Goal: Use online tool/utility: Utilize a website feature to perform a specific function

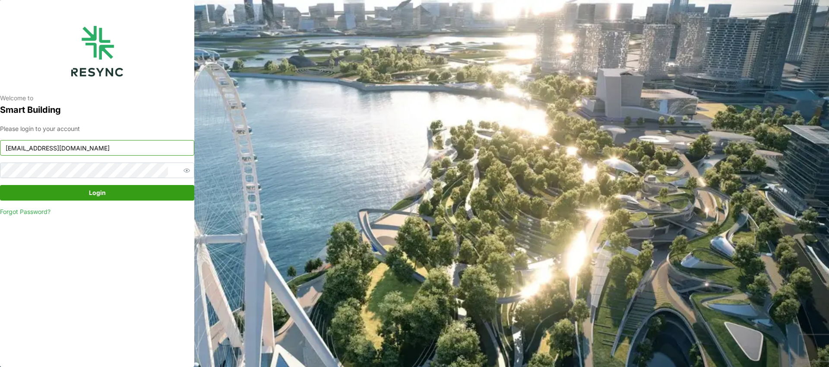
click at [126, 154] on input "[EMAIL_ADDRESS][DOMAIN_NAME]" at bounding box center [97, 148] width 194 height 16
type input "[EMAIL_ADDRESS][DOMAIN_NAME]"
click at [127, 184] on div "Please login to your account [EMAIL_ADDRESS][DOMAIN_NAME] Login Forgot Password?" at bounding box center [97, 170] width 194 height 92
click at [127, 188] on span "Login" at bounding box center [97, 192] width 178 height 15
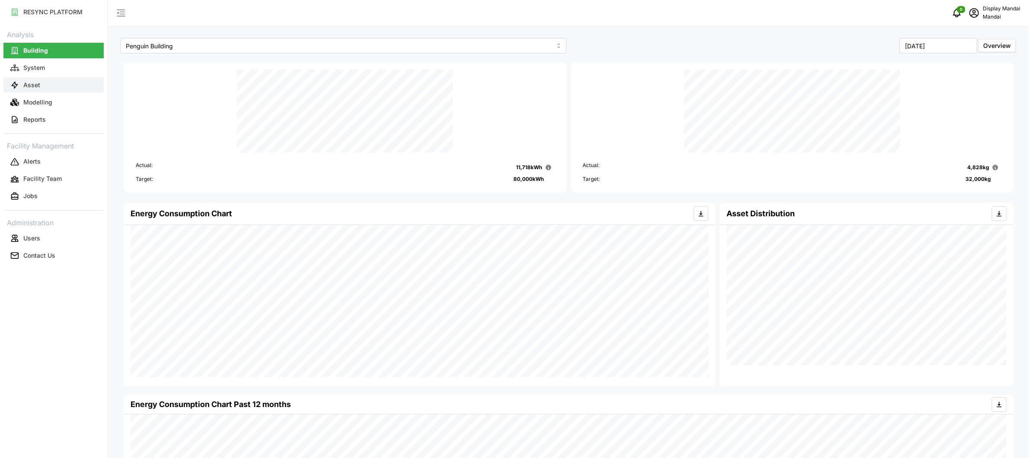
click at [43, 87] on button "Asset" at bounding box center [53, 85] width 100 height 16
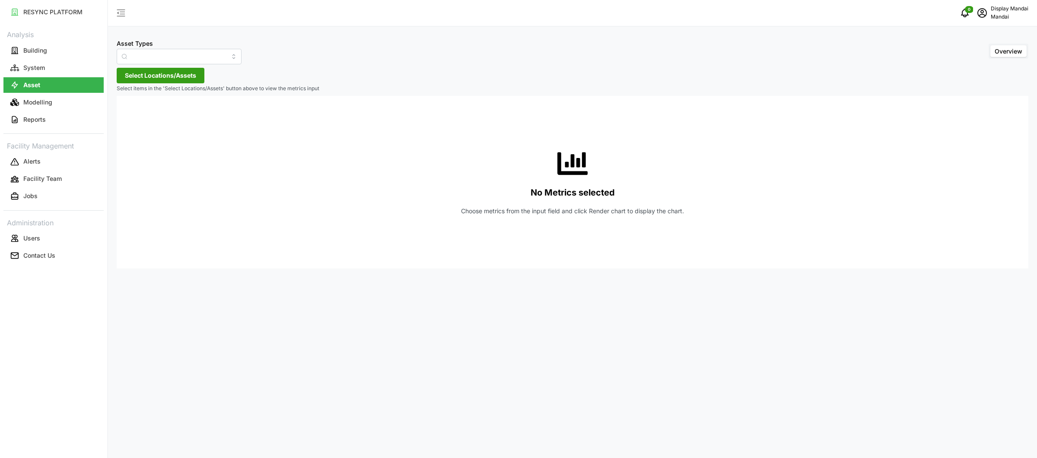
type input "Air Handling Unit"
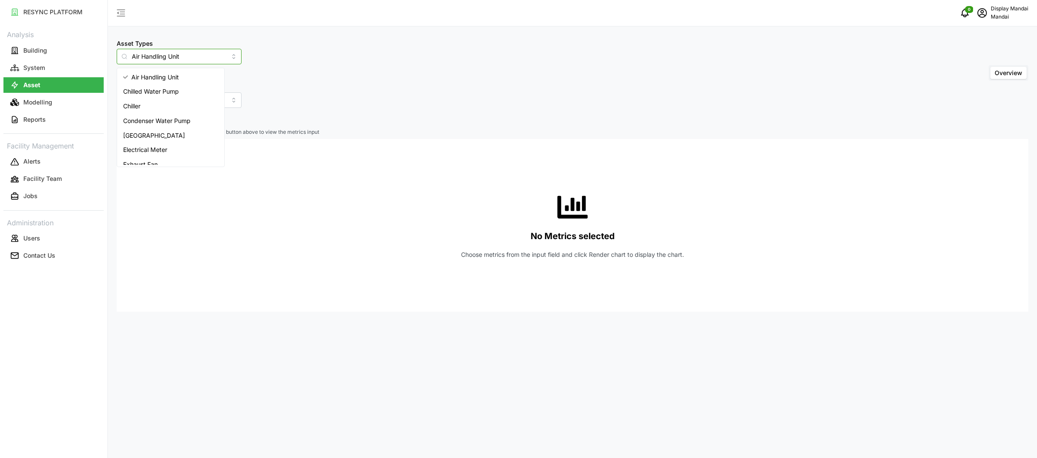
click at [191, 60] on input "Air Handling Unit" at bounding box center [179, 57] width 125 height 16
click at [306, 63] on div "Asset Types Air Handling Unit Include Asset SubTypes Asset SubTypes Overview" at bounding box center [572, 73] width 911 height 70
click at [159, 116] on span "Select Locations/Assets" at bounding box center [160, 119] width 71 height 15
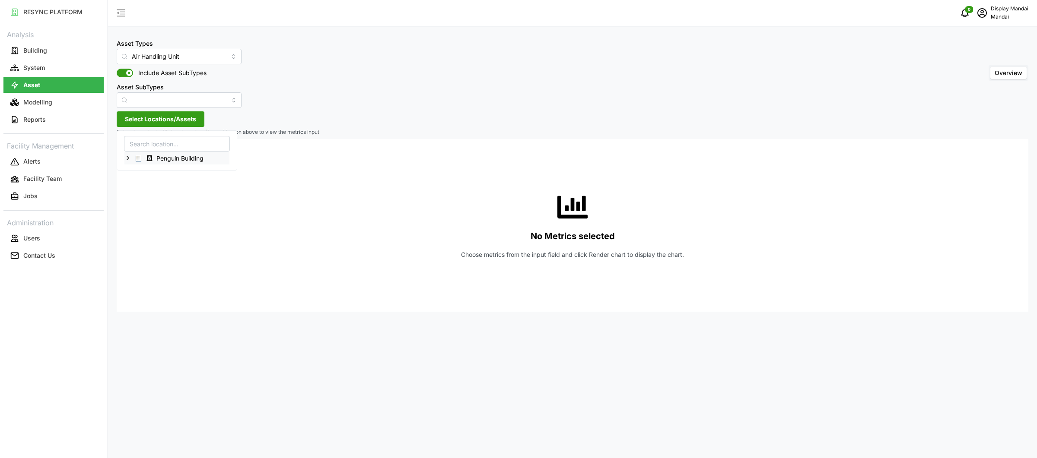
click at [150, 156] on icon at bounding box center [149, 158] width 7 height 7
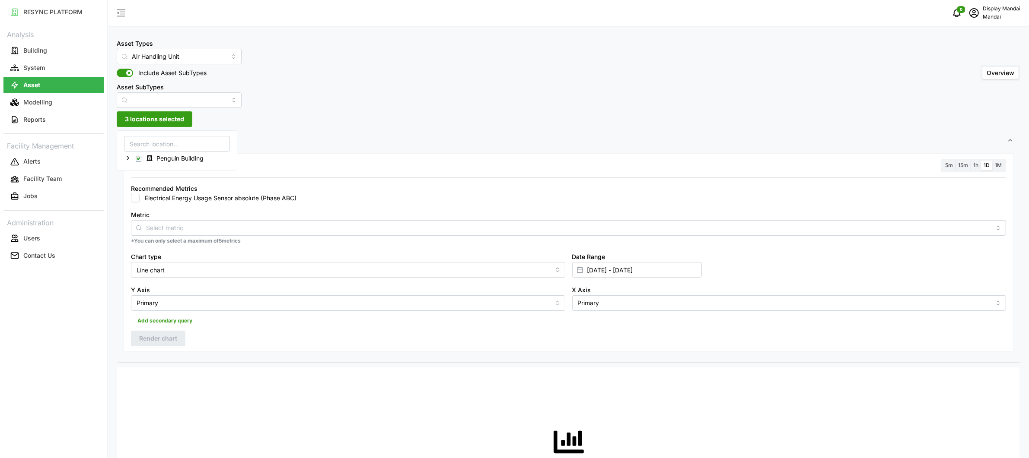
click at [247, 198] on label "Electrical Energy Usage Sensor absolute (Phase ABC)" at bounding box center [218, 198] width 157 height 9
click at [140, 198] on input "Electrical Energy Usage Sensor absolute (Phase ABC)" at bounding box center [135, 198] width 9 height 9
checkbox input "true"
click at [607, 270] on input "01 Oct 2025 - 08 Oct 2025" at bounding box center [637, 270] width 130 height 16
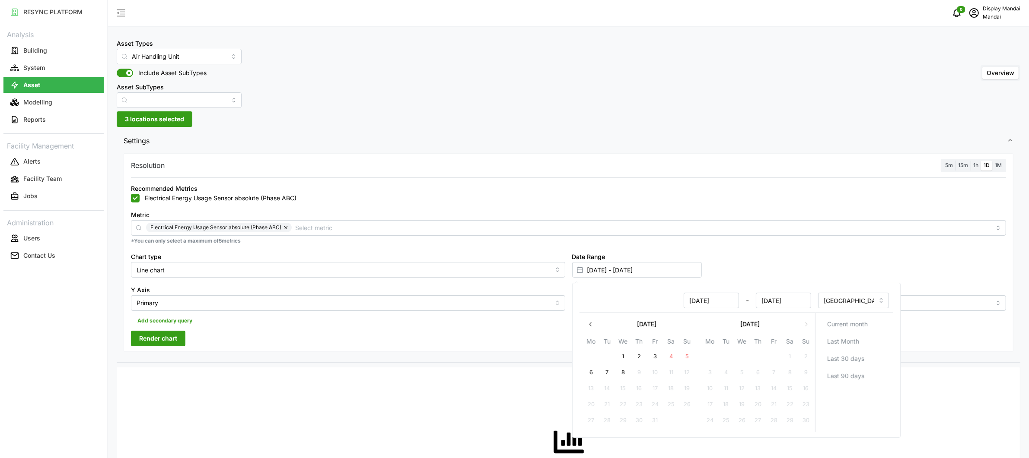
click at [584, 324] on button "button" at bounding box center [591, 325] width 16 height 16
click at [713, 407] on button "29" at bounding box center [710, 421] width 16 height 16
type input "29 Sep 2025 - 08 Oct 2025"
type input "29 Sep 2025"
click at [730, 407] on button "30" at bounding box center [726, 421] width 16 height 16
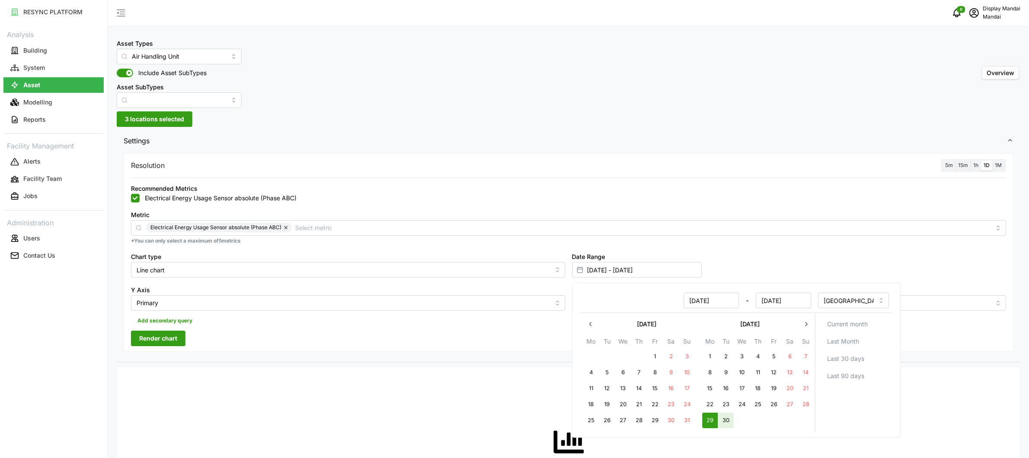
type input "29 Sep 2025 - 30 Sep 2025"
type input "30 Sep 2025"
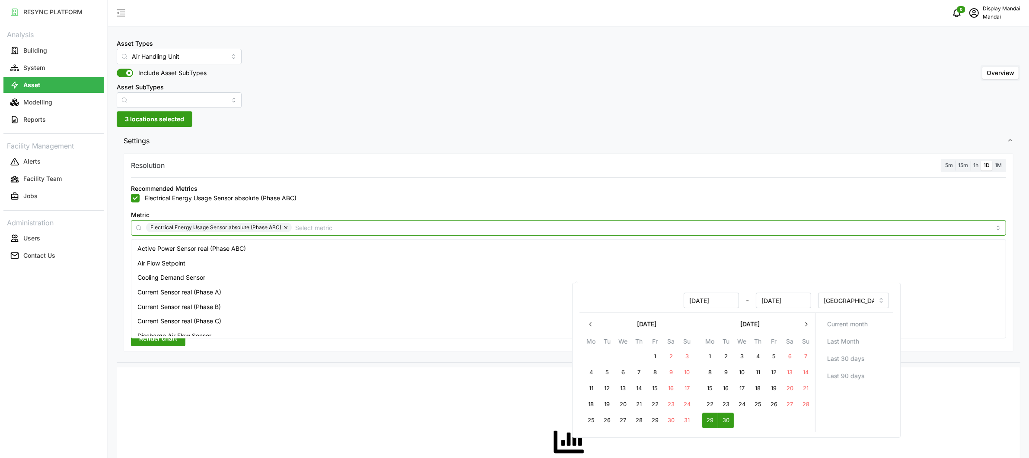
click at [318, 224] on input "Metric" at bounding box center [642, 228] width 695 height 10
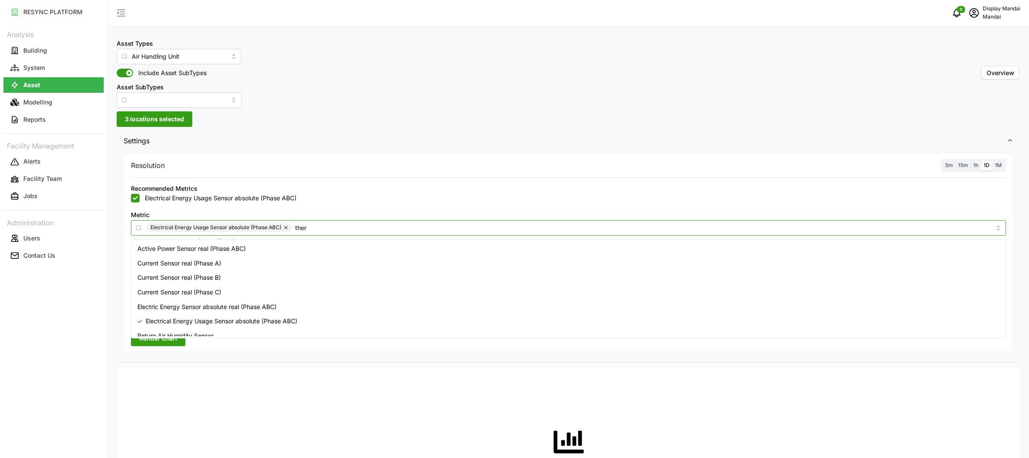
type input "therm"
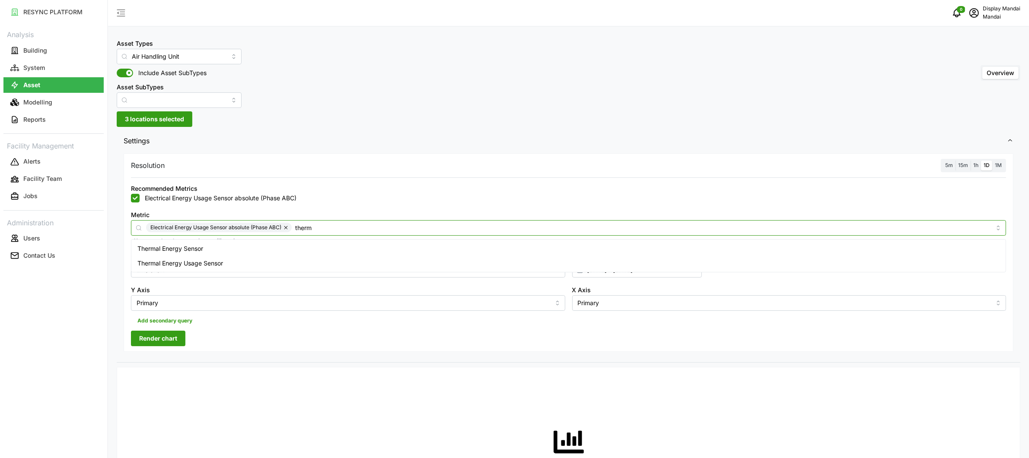
click at [248, 257] on div "Thermal Energy Usage Sensor" at bounding box center [568, 263] width 870 height 15
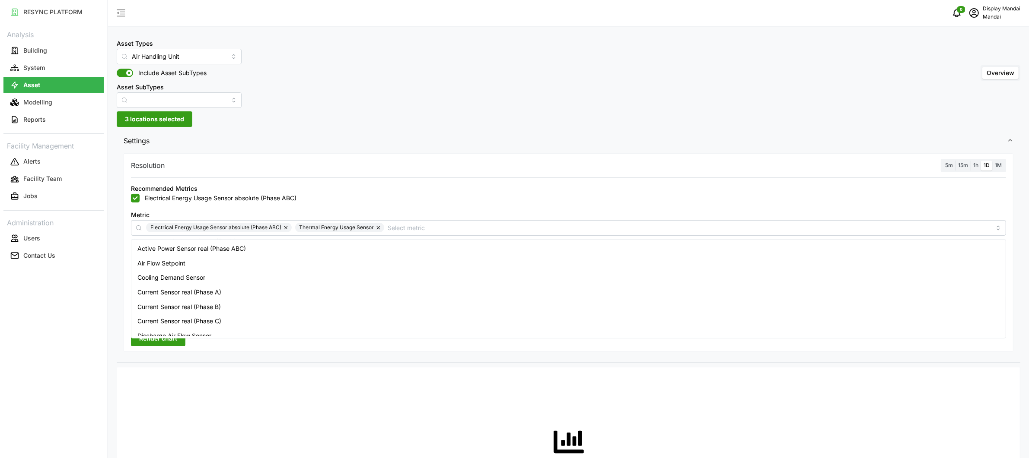
click at [489, 200] on div "Electrical Energy Usage Sensor absolute (Phase ABC)" at bounding box center [568, 198] width 875 height 9
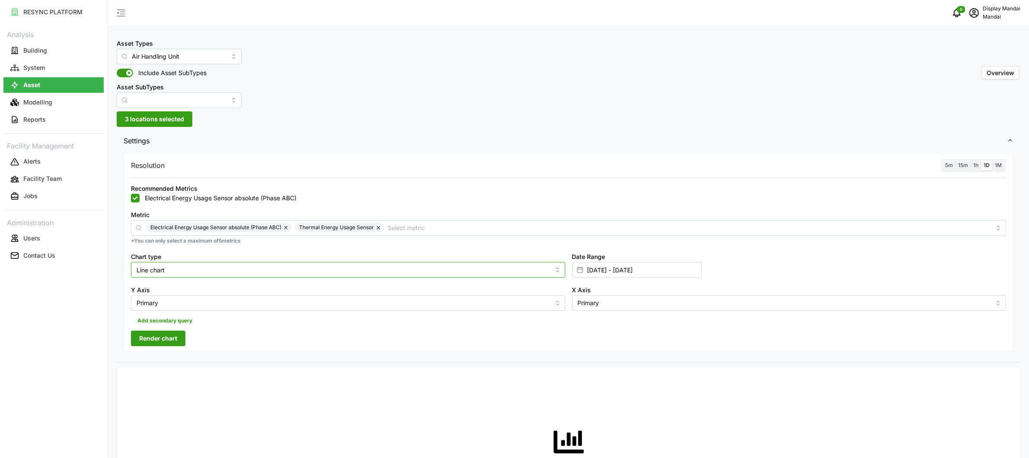
click at [216, 268] on input "Line chart" at bounding box center [348, 270] width 434 height 16
click at [194, 300] on div "Bar chart" at bounding box center [347, 305] width 429 height 15
type input "Bar chart"
click at [171, 337] on span "Render chart" at bounding box center [158, 338] width 38 height 15
